Goal: Task Accomplishment & Management: Manage account settings

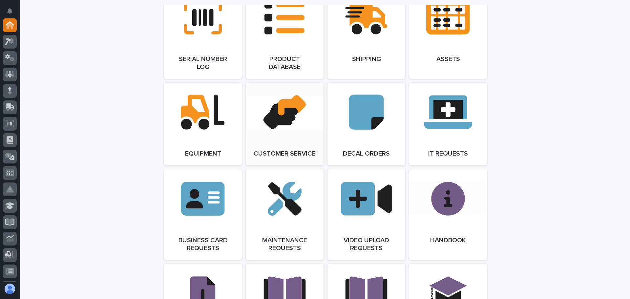
scroll to position [886, 0]
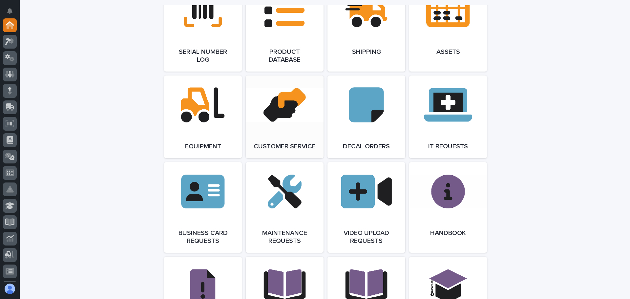
click at [283, 128] on link "Open Link" at bounding box center [285, 116] width 78 height 83
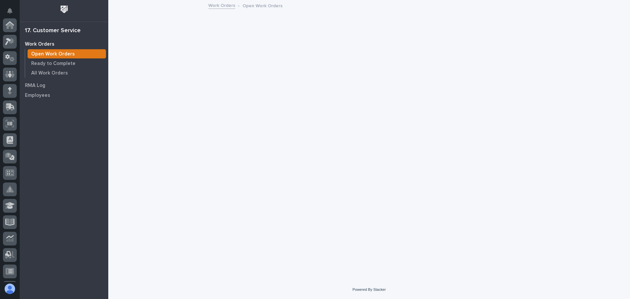
scroll to position [130, 0]
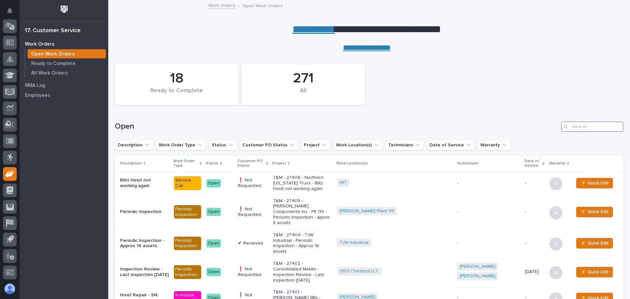
click at [576, 126] on input "Search" at bounding box center [592, 126] width 62 height 11
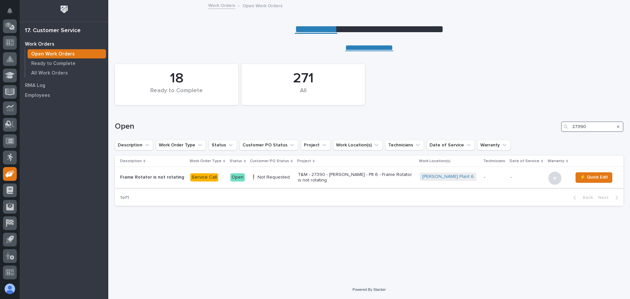
type input "27390"
click at [240, 177] on div "Open" at bounding box center [237, 177] width 14 height 8
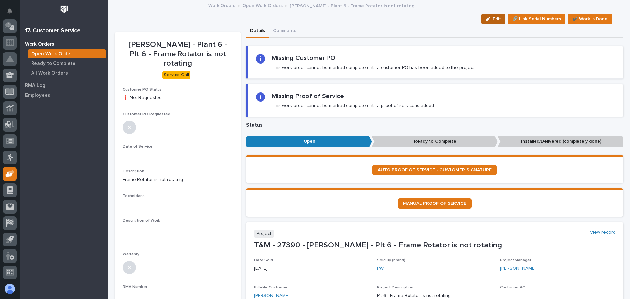
click at [493, 19] on span "Edit" at bounding box center [497, 19] width 8 height 6
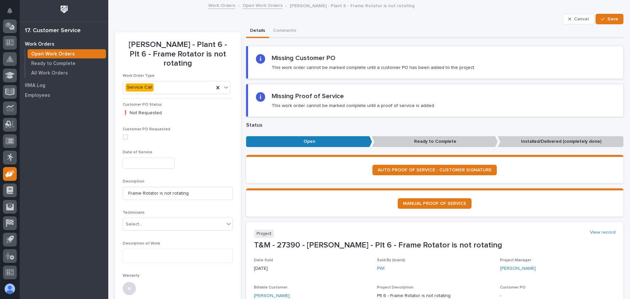
click at [148, 158] on input "text" at bounding box center [149, 163] width 52 height 11
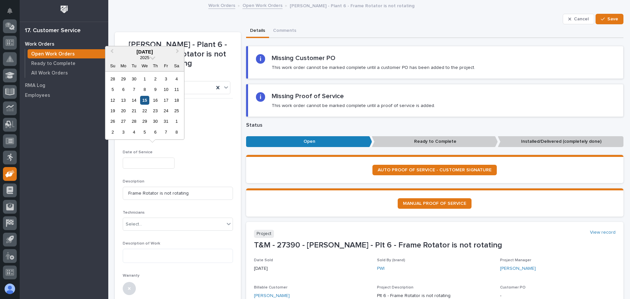
click at [146, 101] on div "15" at bounding box center [144, 100] width 9 height 9
type input "**********"
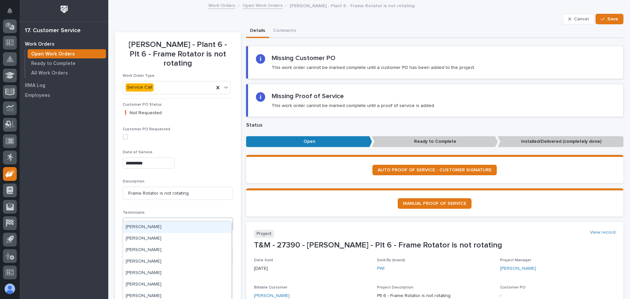
click at [227, 221] on icon at bounding box center [228, 224] width 7 height 7
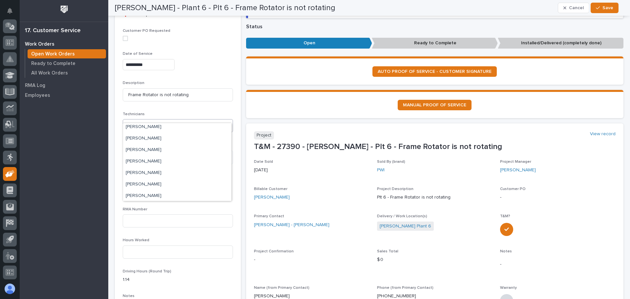
scroll to position [118, 0]
click at [149, 181] on div "[PERSON_NAME]" at bounding box center [177, 182] width 108 height 11
click at [174, 120] on div "[PERSON_NAME]" at bounding box center [170, 125] width 94 height 11
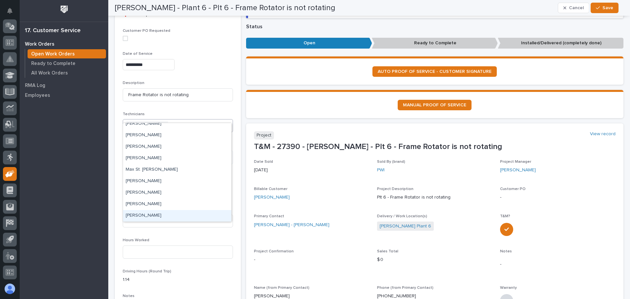
click at [152, 216] on div "[PERSON_NAME]" at bounding box center [177, 215] width 108 height 11
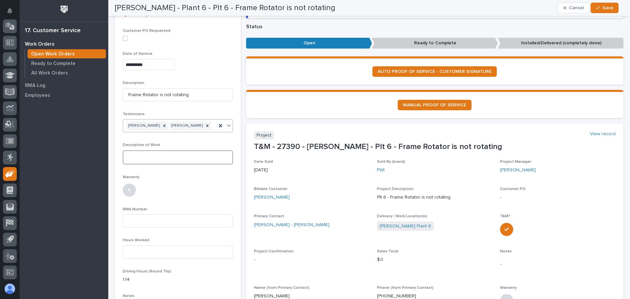
click at [132, 150] on textarea at bounding box center [178, 157] width 110 height 14
type textarea "**********"
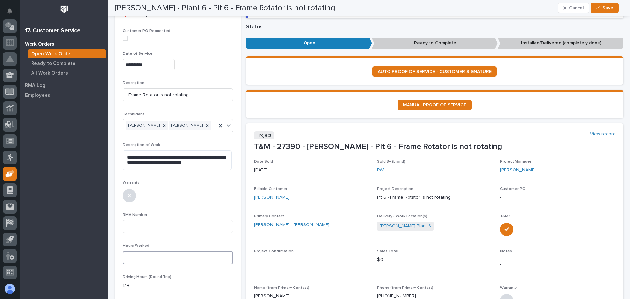
click at [125, 251] on input at bounding box center [178, 257] width 110 height 13
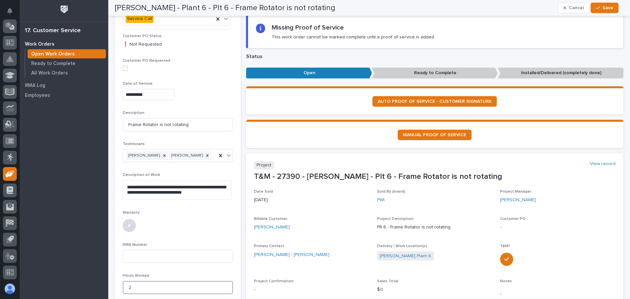
scroll to position [66, 0]
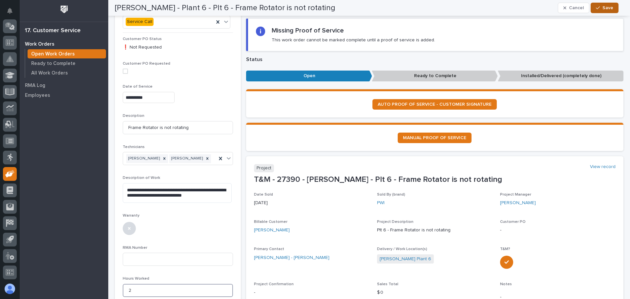
type input "2"
click at [604, 6] on span "Save" at bounding box center [607, 8] width 11 height 6
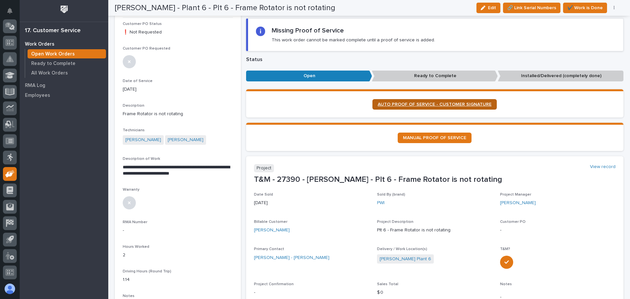
click at [425, 103] on span "AUTO PROOF OF SERVICE - CUSTOMER SIGNATURE" at bounding box center [435, 104] width 114 height 5
click at [582, 7] on span "✔️ Work is Done" at bounding box center [584, 8] width 35 height 8
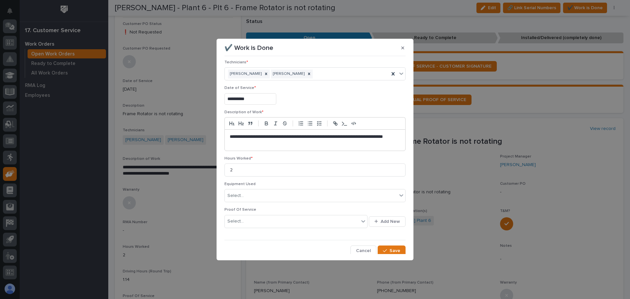
scroll to position [6, 0]
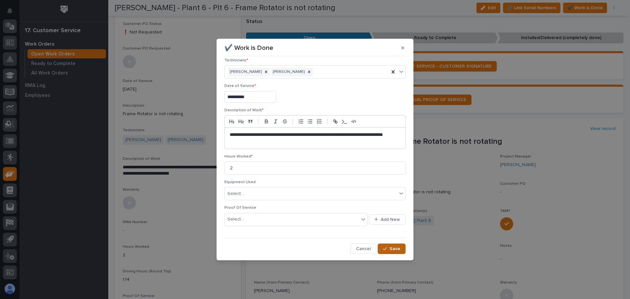
click at [383, 246] on icon "button" at bounding box center [385, 248] width 4 height 5
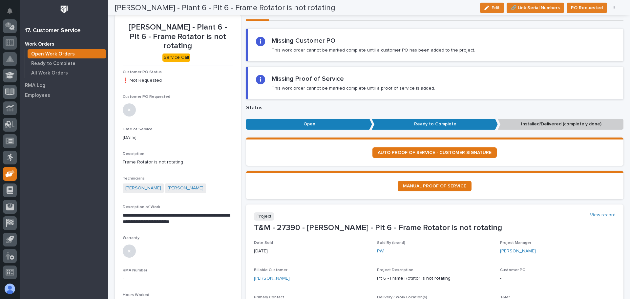
scroll to position [0, 0]
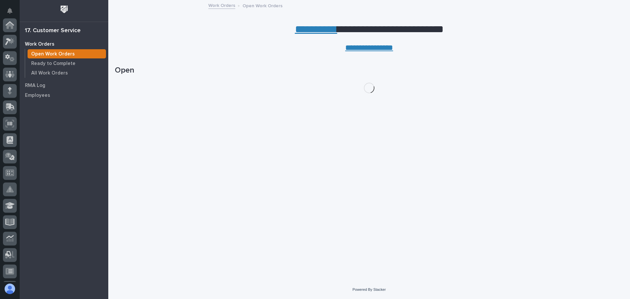
scroll to position [130, 0]
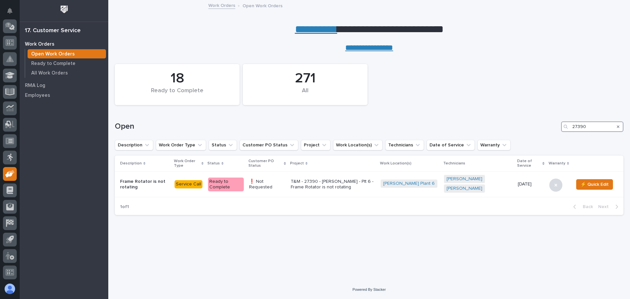
click at [593, 128] on input "27390" at bounding box center [592, 126] width 62 height 11
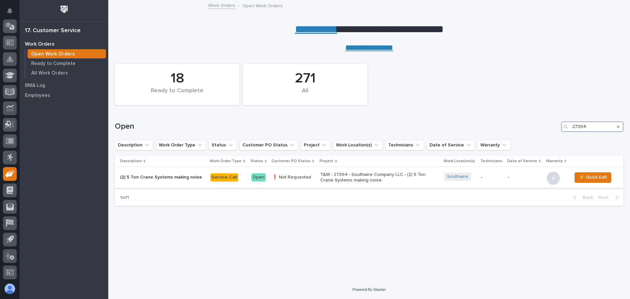
type input "27394"
click at [259, 177] on div "Open" at bounding box center [258, 177] width 14 height 8
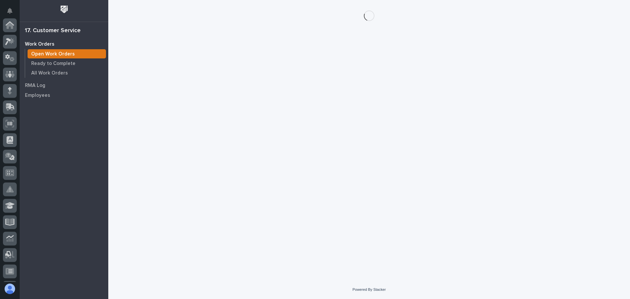
scroll to position [130, 0]
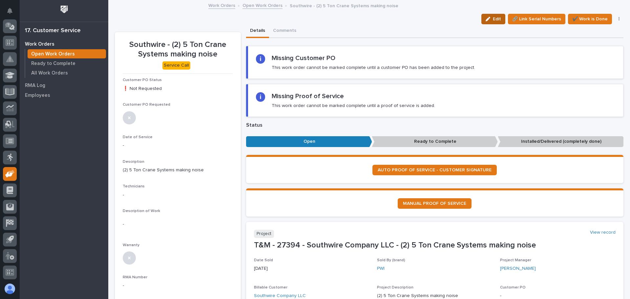
click at [487, 16] on button "Edit" at bounding box center [493, 19] width 24 height 11
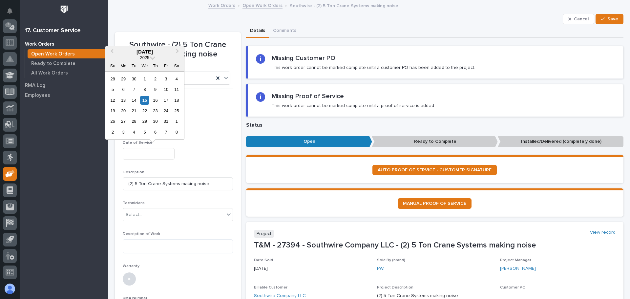
click at [159, 154] on input "text" at bounding box center [149, 153] width 52 height 11
click at [144, 98] on div "15" at bounding box center [144, 100] width 9 height 9
type input "**********"
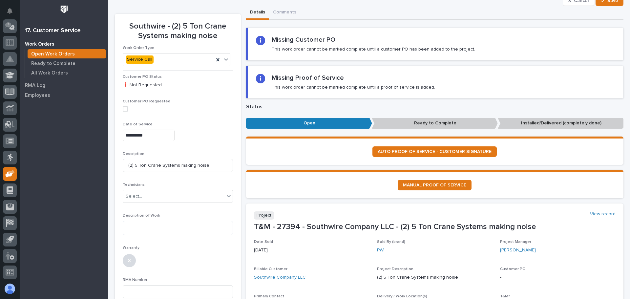
scroll to position [66, 0]
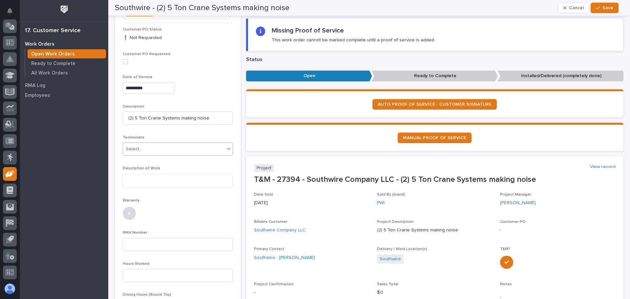
click at [228, 147] on icon at bounding box center [228, 148] width 7 height 7
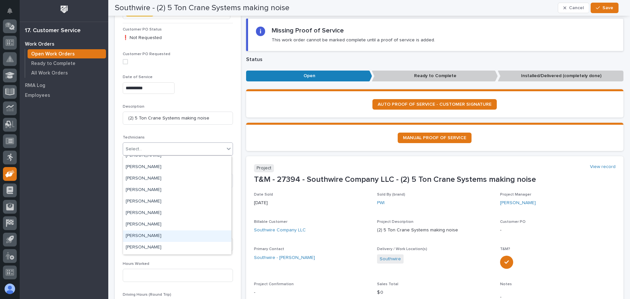
click at [135, 234] on div "[PERSON_NAME]" at bounding box center [177, 235] width 108 height 11
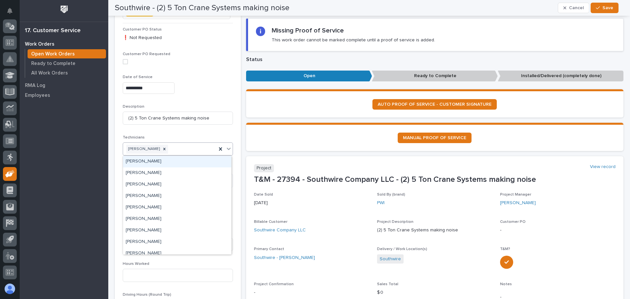
click at [186, 147] on div "[PERSON_NAME]" at bounding box center [170, 148] width 94 height 11
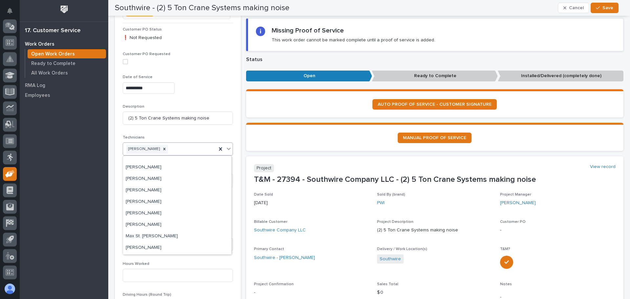
scroll to position [143, 0]
click at [207, 257] on div "**********" at bounding box center [178, 227] width 110 height 401
click at [186, 146] on div "[PERSON_NAME]" at bounding box center [170, 148] width 94 height 11
click at [133, 250] on div "[PERSON_NAME]" at bounding box center [177, 248] width 108 height 11
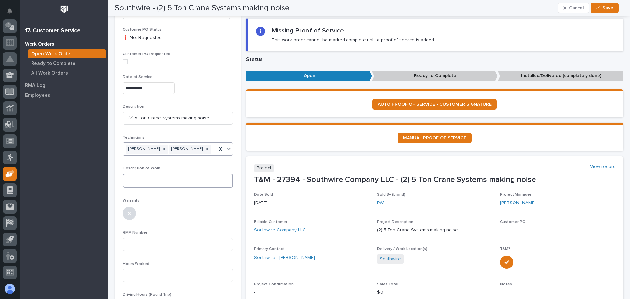
click at [129, 182] on textarea at bounding box center [178, 181] width 110 height 14
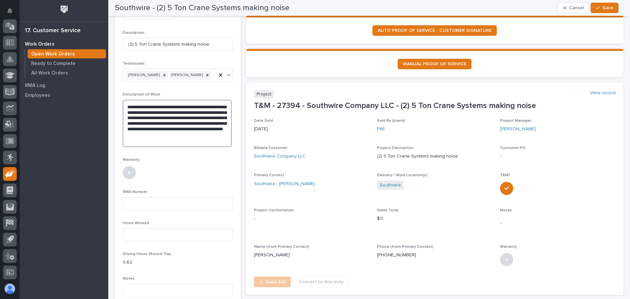
scroll to position [164, 0]
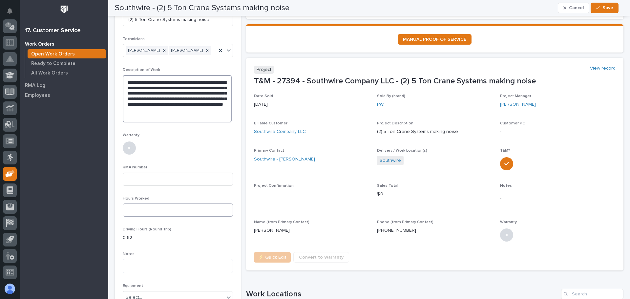
type textarea "**********"
click at [126, 210] on input at bounding box center [178, 209] width 110 height 13
type input "4"
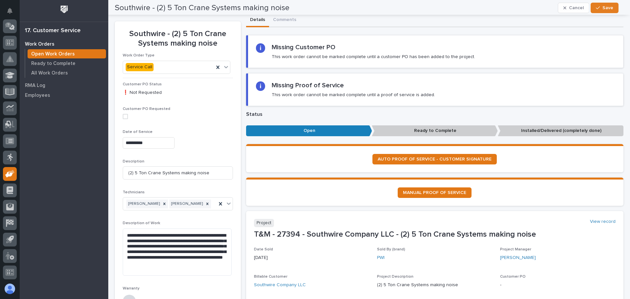
scroll to position [0, 0]
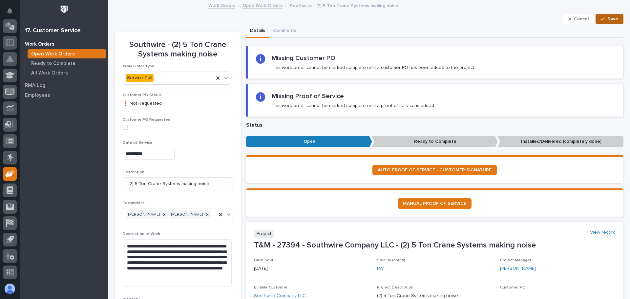
type input "3"
click at [607, 16] on span "Save" at bounding box center [612, 19] width 11 height 6
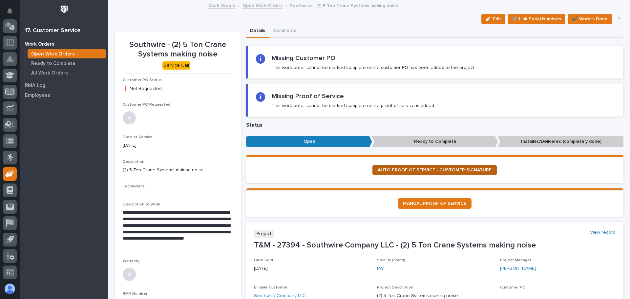
click at [422, 169] on span "AUTO PROOF OF SERVICE - CUSTOMER SIGNATURE" at bounding box center [435, 170] width 114 height 5
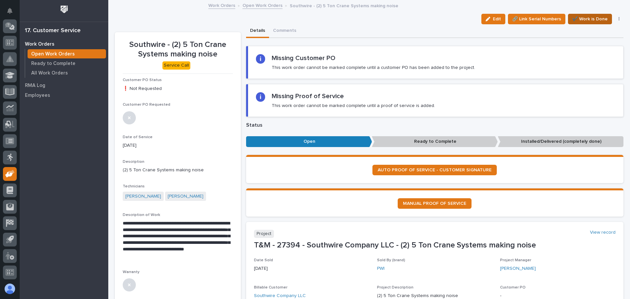
click at [583, 18] on span "✔️ Work is Done" at bounding box center [589, 19] width 35 height 8
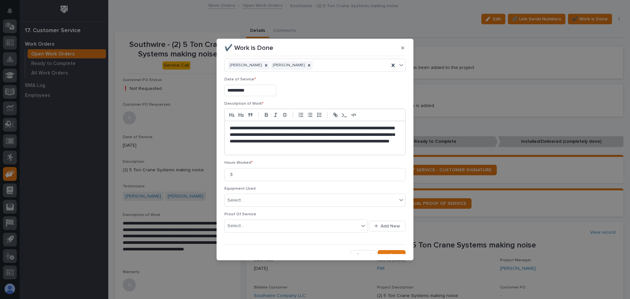
scroll to position [19, 0]
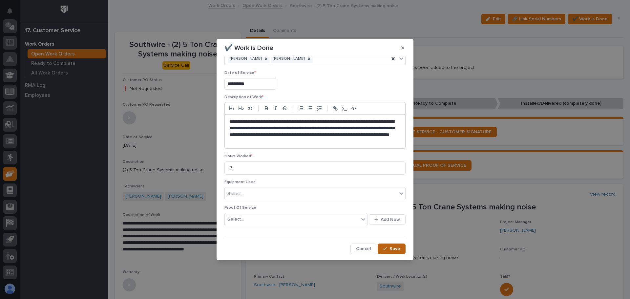
click at [386, 247] on div "button" at bounding box center [386, 248] width 7 height 5
